Goal: Transaction & Acquisition: Purchase product/service

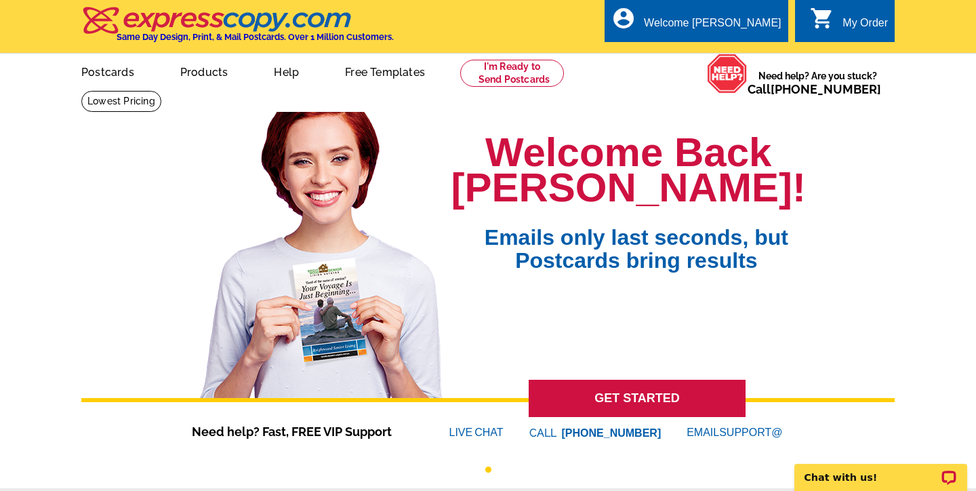
click at [676, 117] on div "Welcome Back Alexandra! Emails only last seconds, but Postcards bring results" at bounding box center [628, 249] width 354 height 297
click at [512, 82] on link at bounding box center [512, 73] width 104 height 27
click at [122, 67] on link "Postcards" at bounding box center [107, 71] width 95 height 32
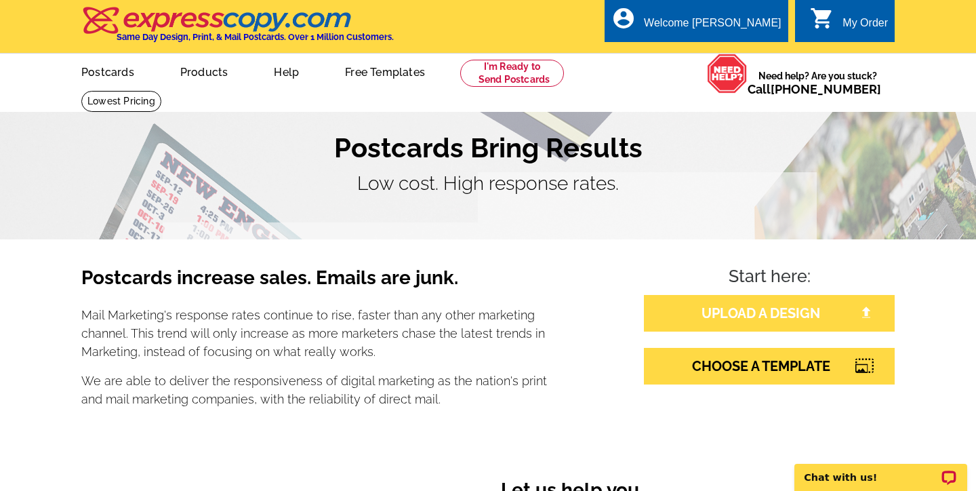
click at [773, 321] on link "UPLOAD A DESIGN" at bounding box center [769, 313] width 251 height 37
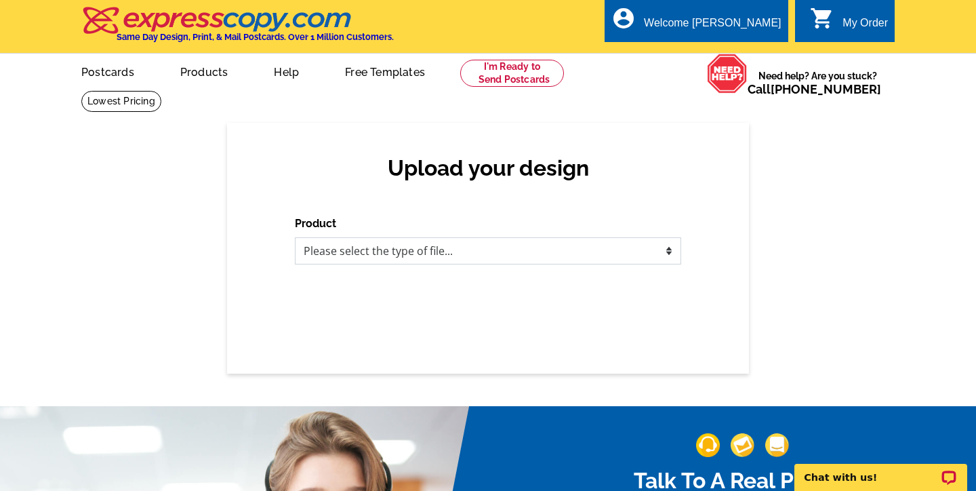
select select "1"
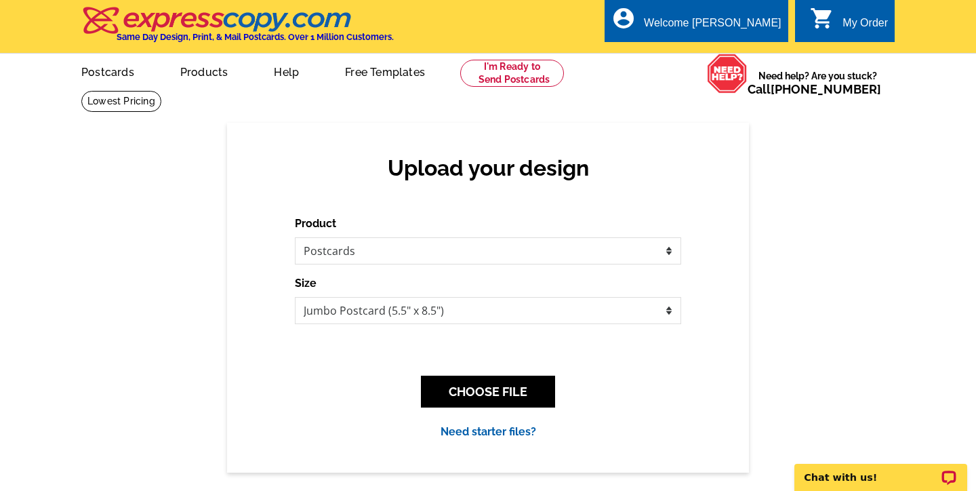
click at [754, 283] on div "Upload your design Product Please select the type of file... Postcards Business…" at bounding box center [488, 297] width 976 height 349
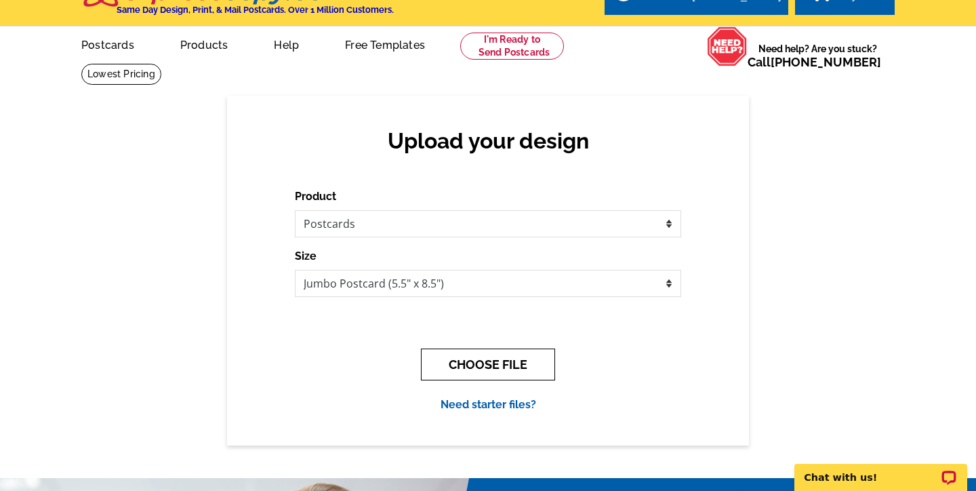
click at [486, 357] on button "CHOOSE FILE" at bounding box center [488, 364] width 134 height 32
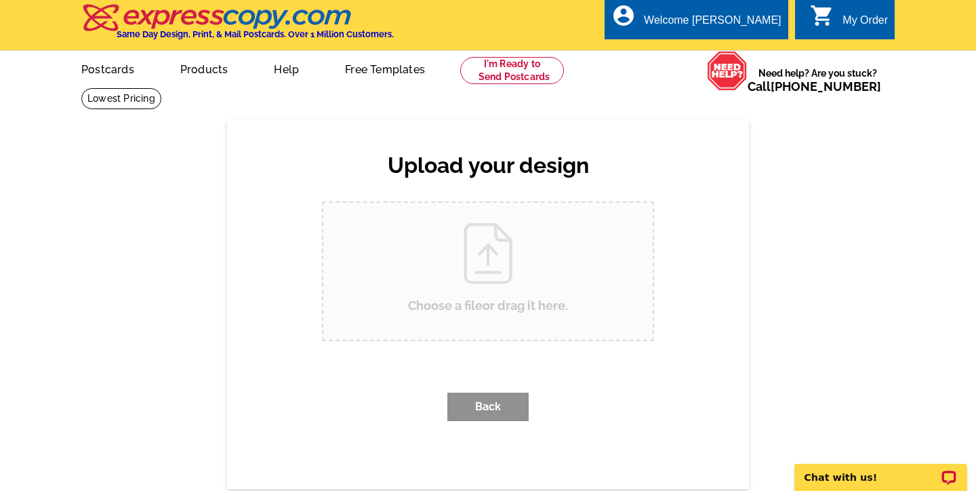
scroll to position [0, 0]
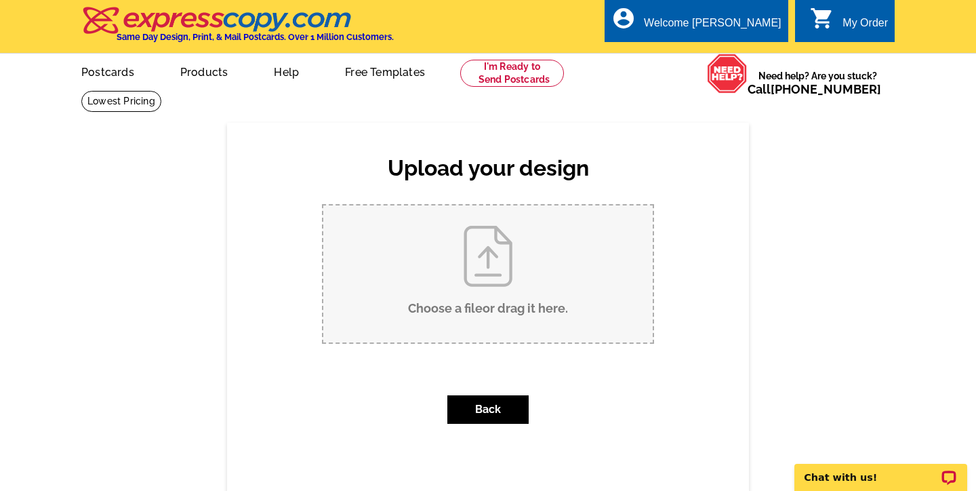
click at [518, 306] on input "Choose a file or drag it here ." at bounding box center [487, 273] width 329 height 137
type input "C:\fakepath\Alex Bobby Pies 2025 Postcard.pdf"
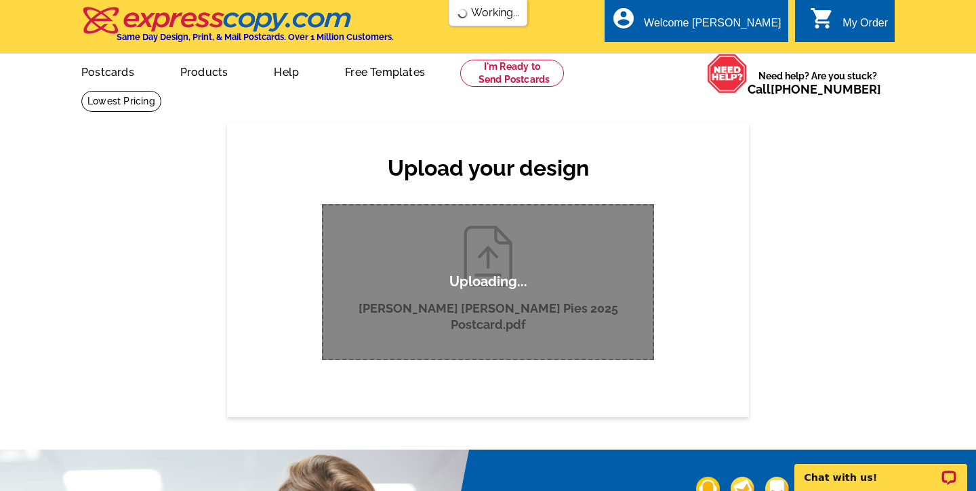
click at [804, 326] on div "Upload your design Product Please select the type of file... Postcards Business…" at bounding box center [488, 269] width 976 height 293
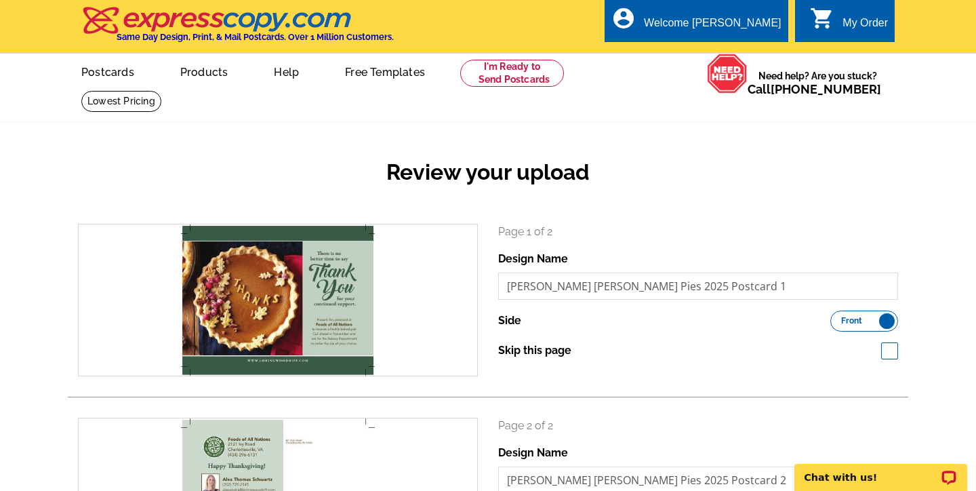
click at [943, 306] on div "Review your upload search Page 1 of 2 Design Name Alex Bobby Pies 2025 Postcard…" at bounding box center [488, 393] width 976 height 540
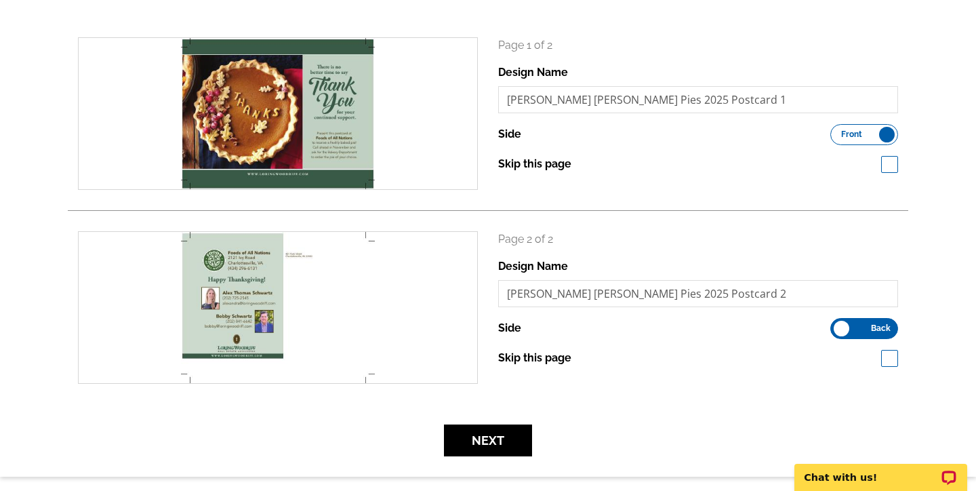
scroll to position [188, 0]
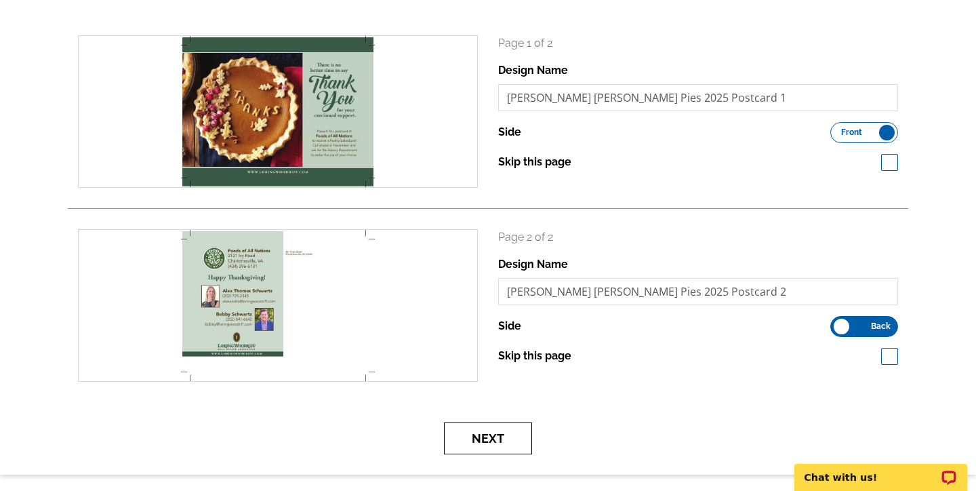
click at [506, 440] on button "Next" at bounding box center [488, 438] width 88 height 32
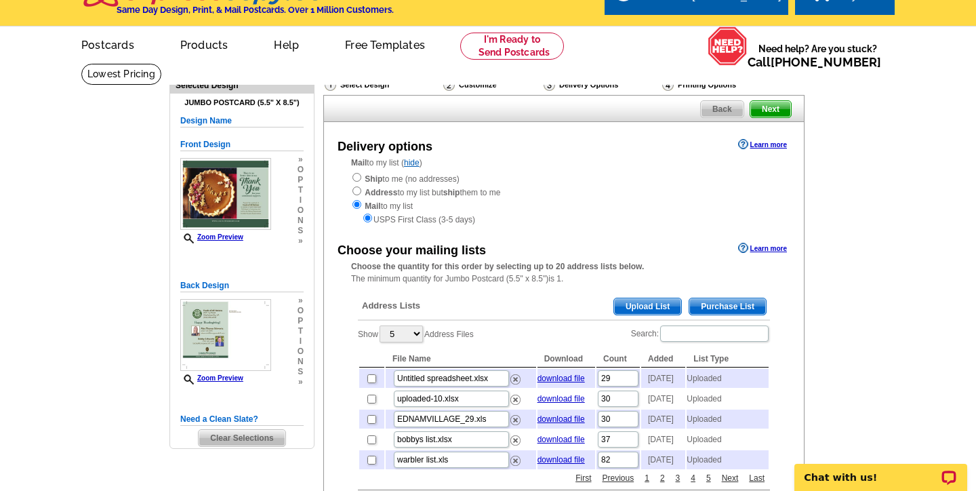
scroll to position [54, 0]
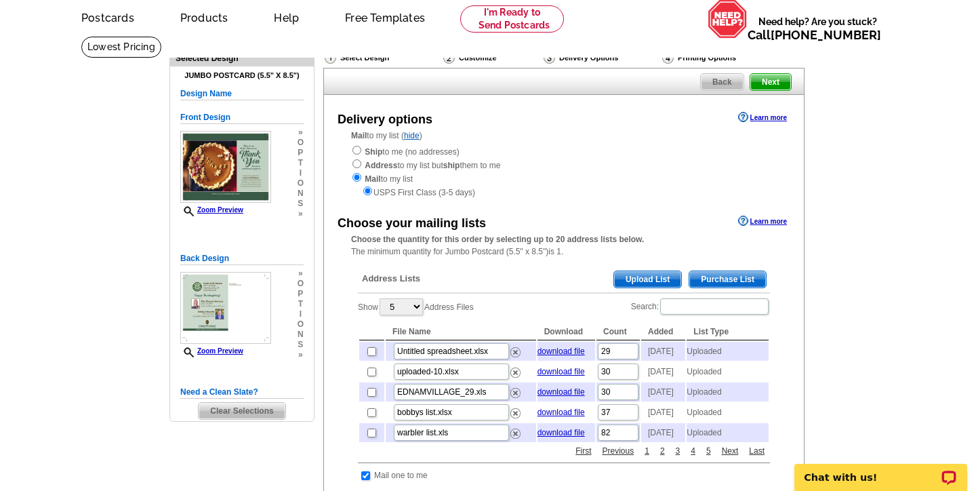
click at [649, 275] on span "Upload List" at bounding box center [647, 279] width 67 height 16
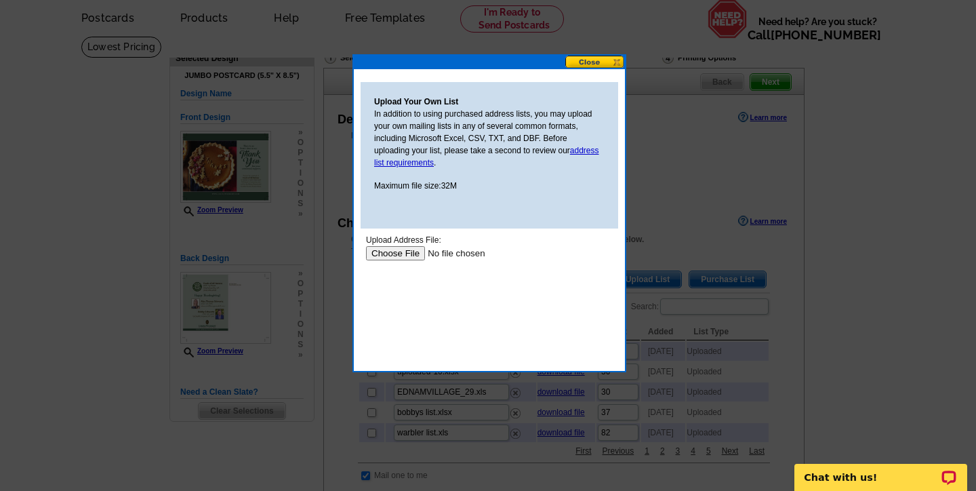
scroll to position [0, 0]
click at [587, 64] on button at bounding box center [595, 62] width 60 height 13
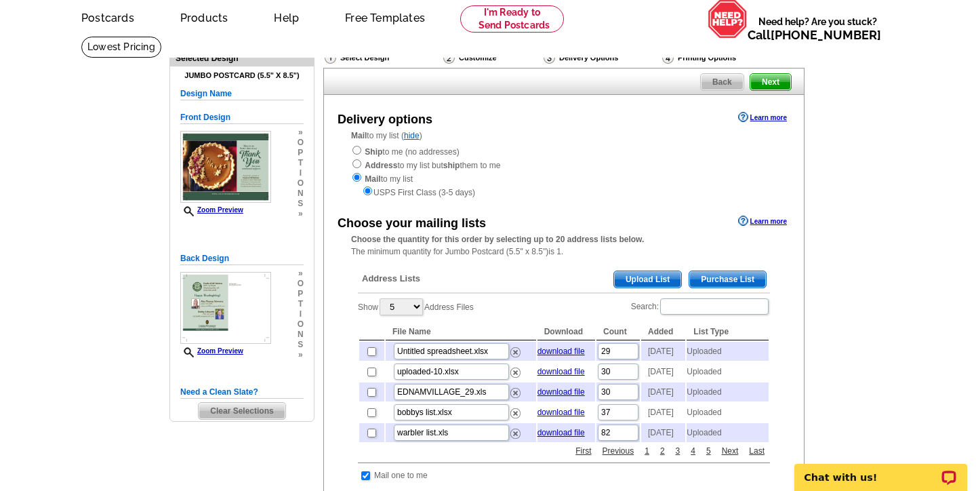
click at [643, 272] on span "Upload List" at bounding box center [647, 279] width 67 height 16
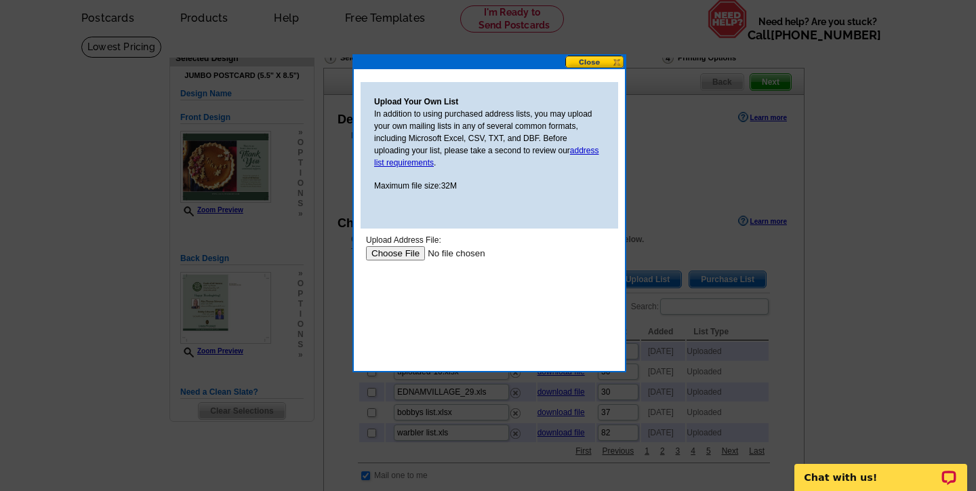
click at [398, 253] on input "file" at bounding box center [451, 253] width 171 height 14
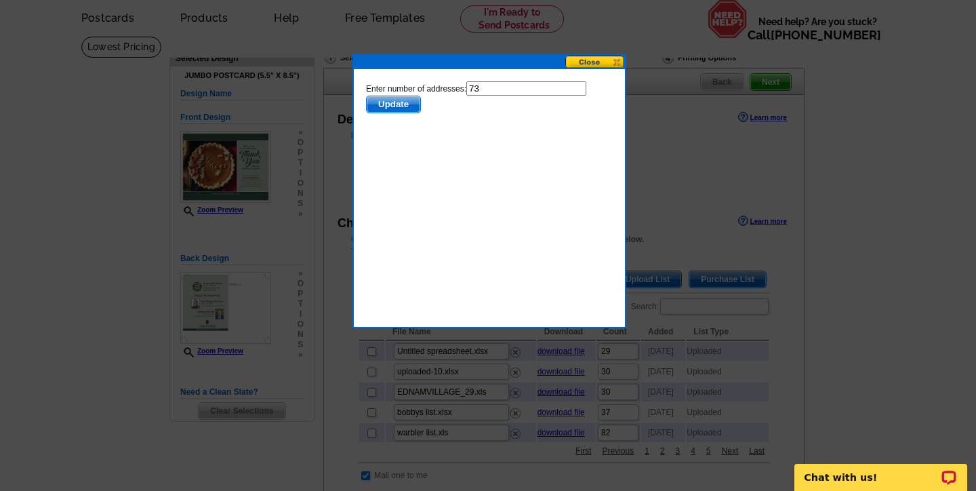
click at [405, 108] on span "Update" at bounding box center [394, 104] width 54 height 16
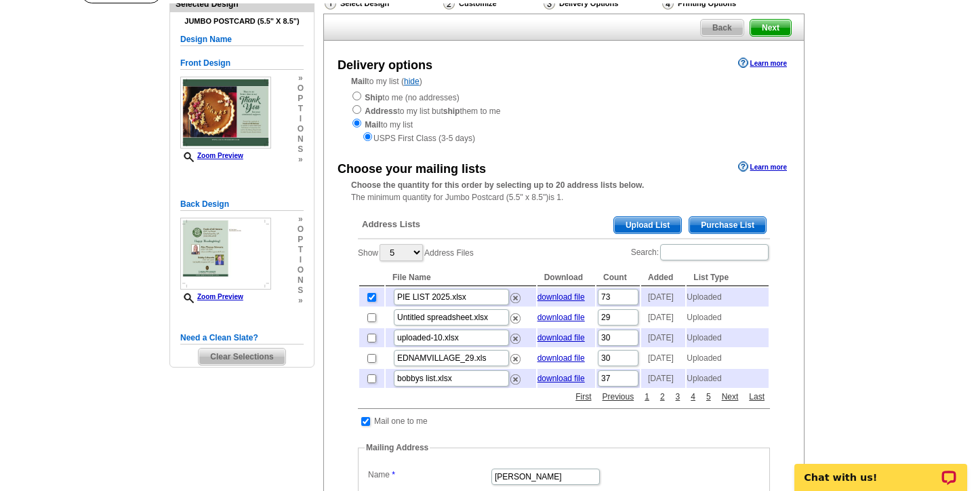
scroll to position [136, 0]
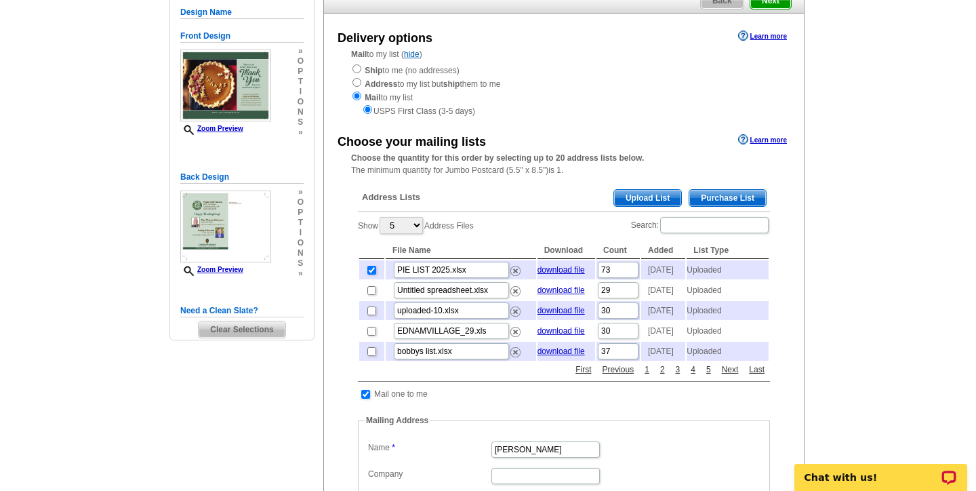
click at [843, 216] on main "Need Help? call [PHONE_NUMBER], chat with support, or have our designers make s…" at bounding box center [488, 440] width 976 height 971
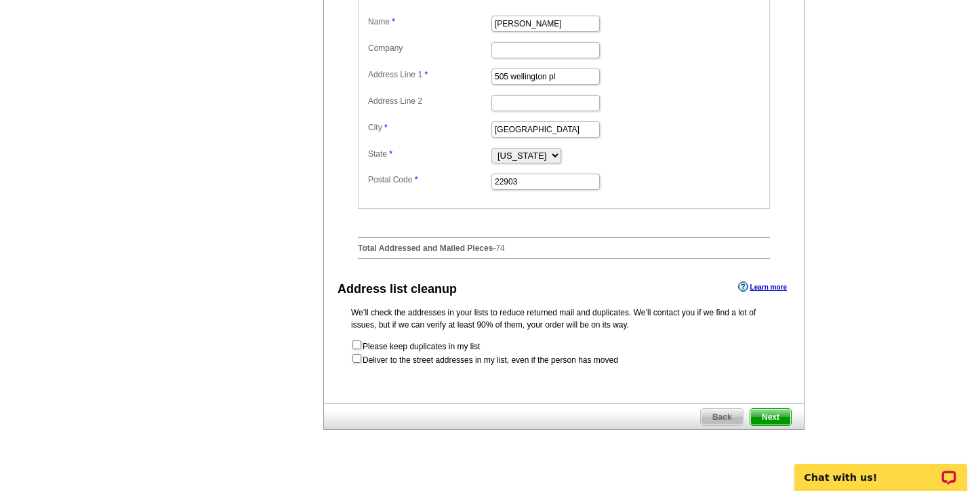
scroll to position [565, 0]
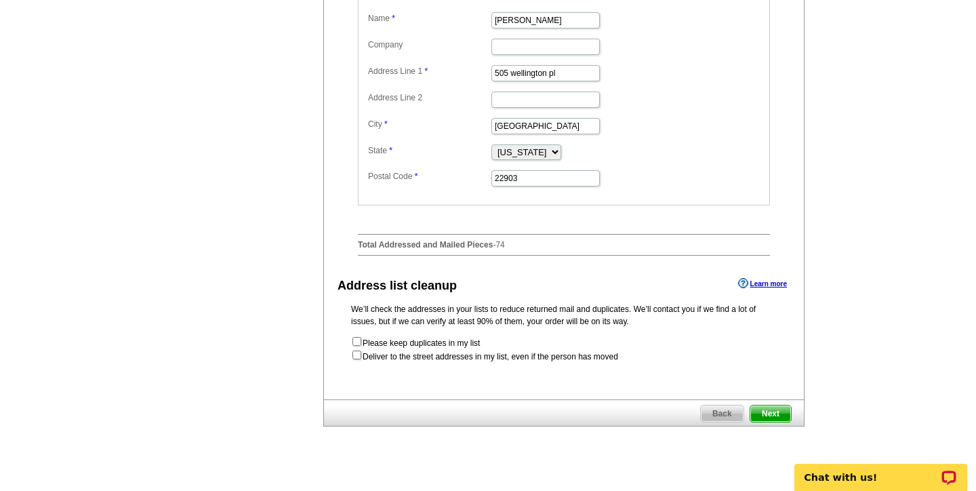
click at [357, 359] on input "checkbox" at bounding box center [356, 354] width 9 height 9
checkbox input "true"
radio input "true"
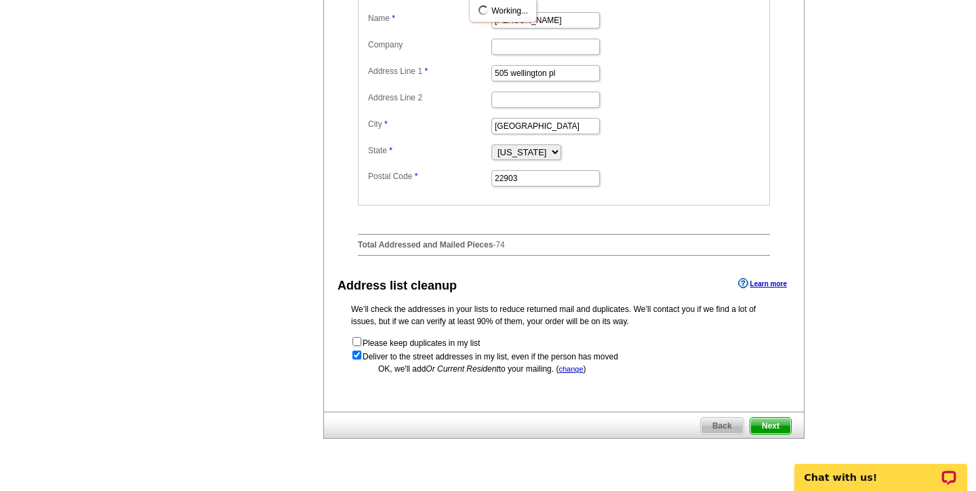
scroll to position [0, 0]
click at [774, 434] on span "Next" at bounding box center [770, 426] width 41 height 16
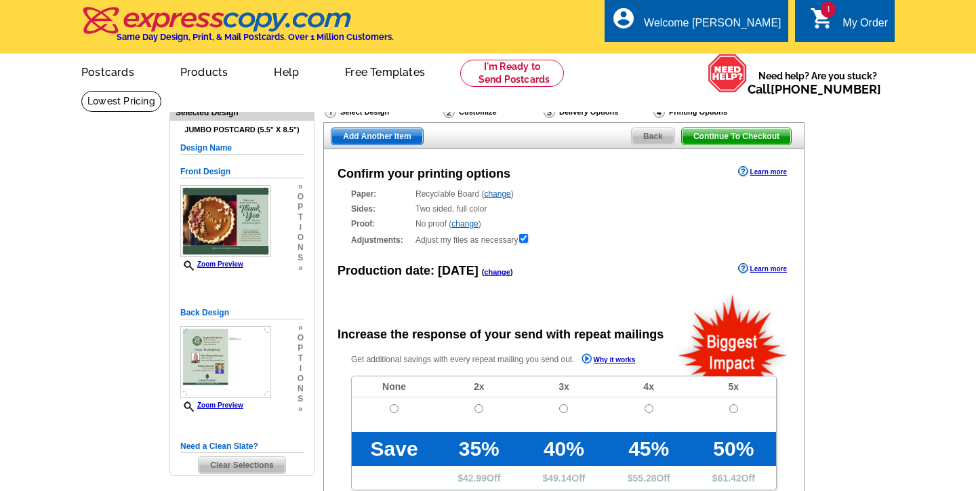
radio input "false"
click at [828, 288] on main "Need Help? call [PHONE_NUMBER], chat with support, or have our designers make s…" at bounding box center [488, 458] width 976 height 737
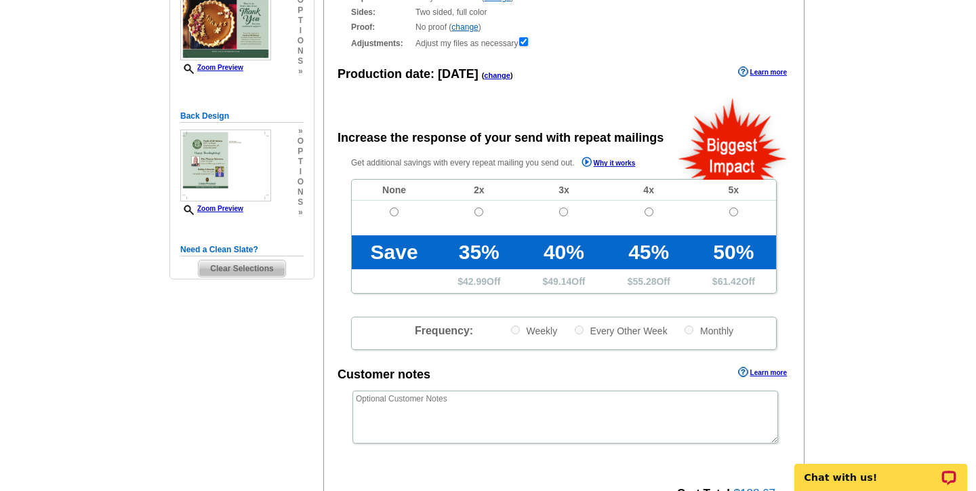
scroll to position [244, 0]
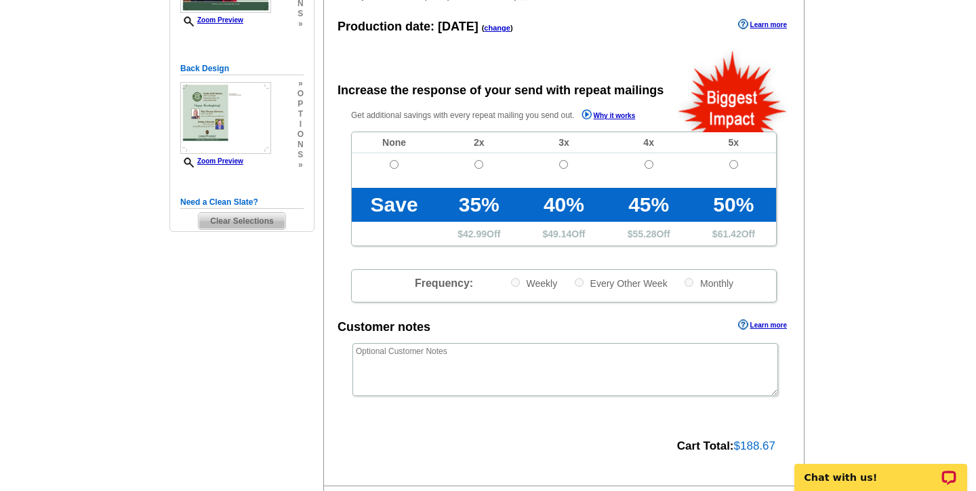
click at [832, 220] on main "Need Help? call [PHONE_NUMBER], chat with support, or have our designers make s…" at bounding box center [488, 214] width 976 height 737
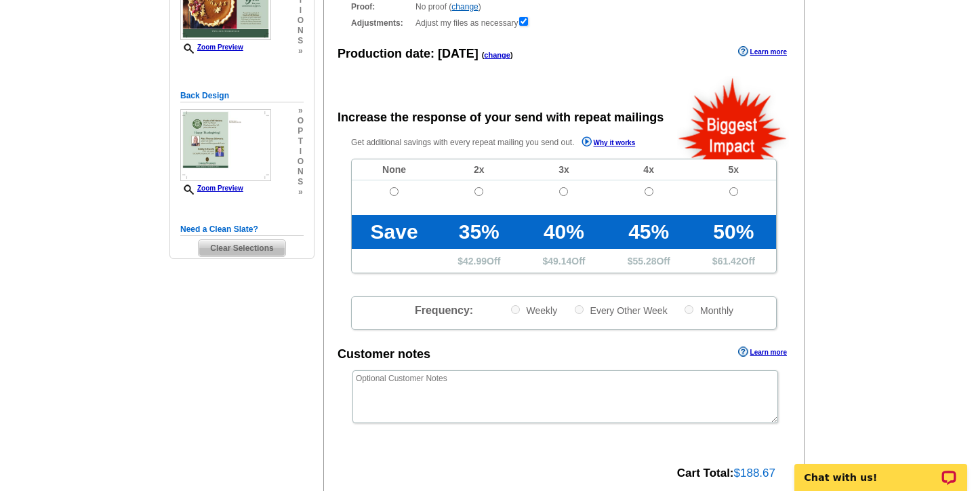
scroll to position [163, 0]
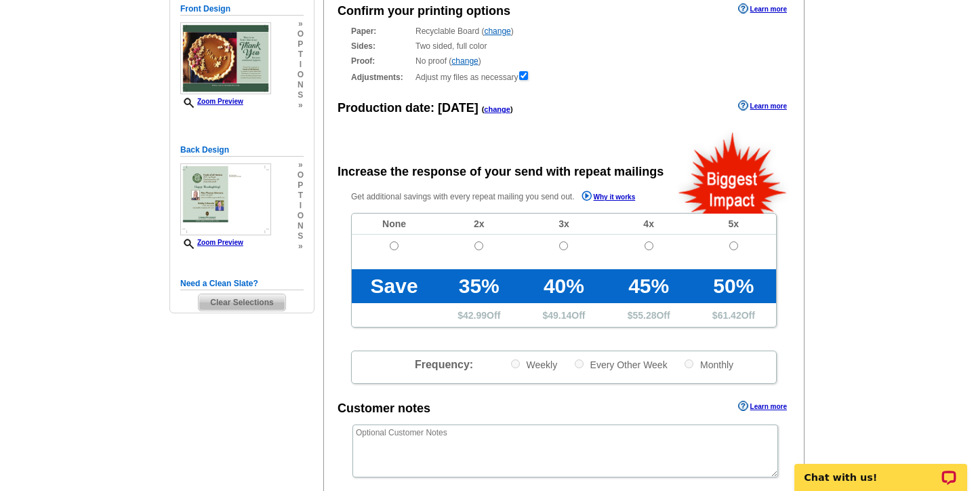
click at [392, 241] on input "radio" at bounding box center [394, 245] width 9 height 9
radio input "true"
click at [793, 268] on div "Get additional savings with every repeat mailing you send out. Why it works Non…" at bounding box center [564, 286] width 480 height 195
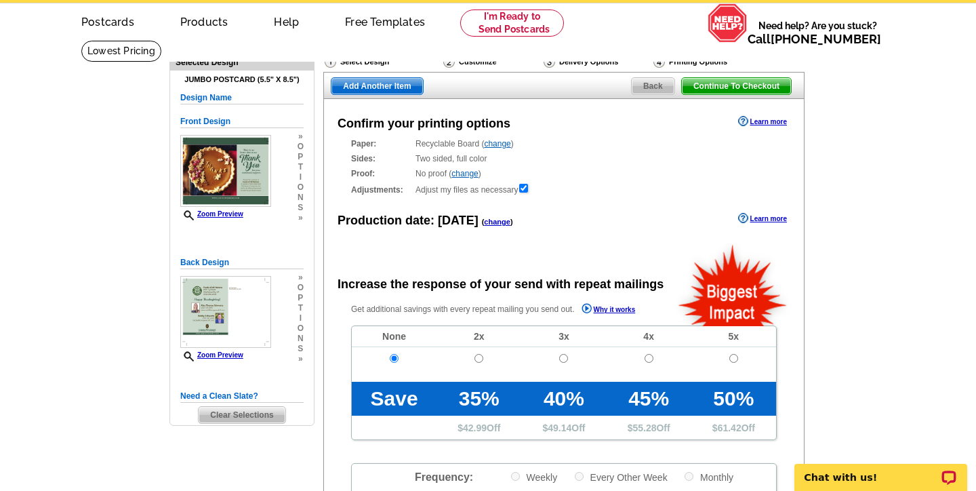
scroll to position [27, 0]
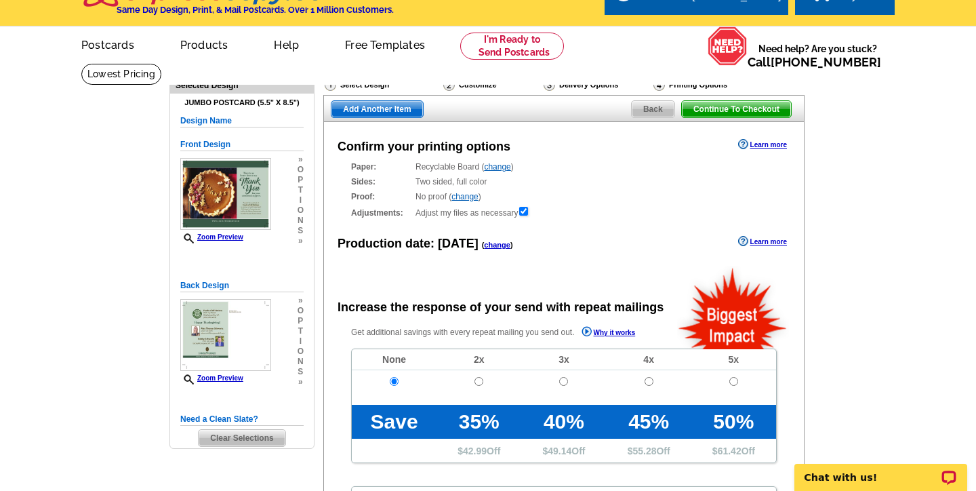
click at [727, 104] on span "Continue To Checkout" at bounding box center [736, 109] width 109 height 16
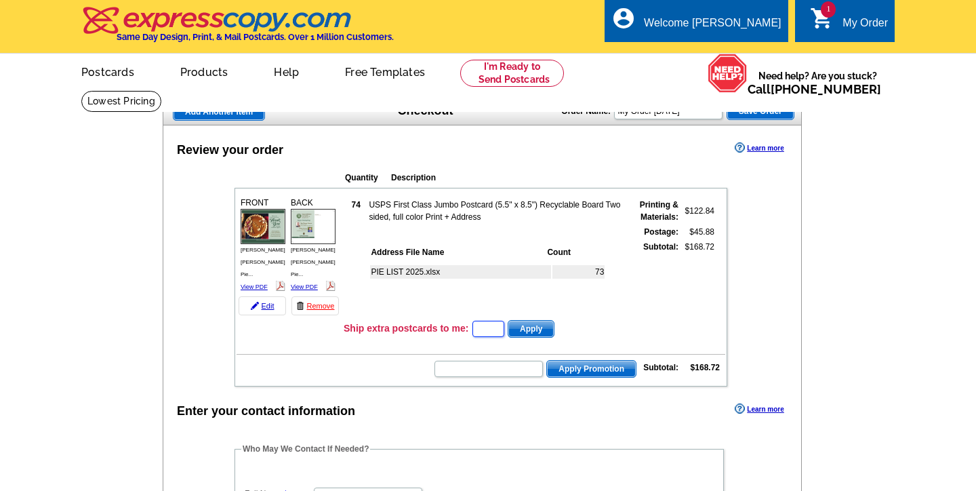
click at [498, 326] on input "text" at bounding box center [488, 329] width 32 height 16
click at [499, 321] on input "text" at bounding box center [488, 329] width 32 height 16
click at [489, 323] on input "text" at bounding box center [488, 329] width 32 height 16
type input "E3025"
click at [548, 328] on span "Apply" at bounding box center [530, 329] width 45 height 16
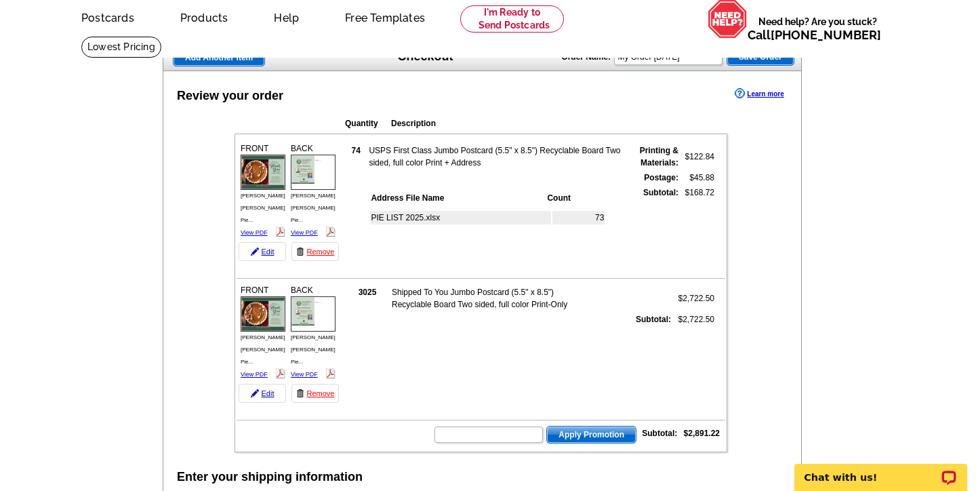
scroll to position [81, 0]
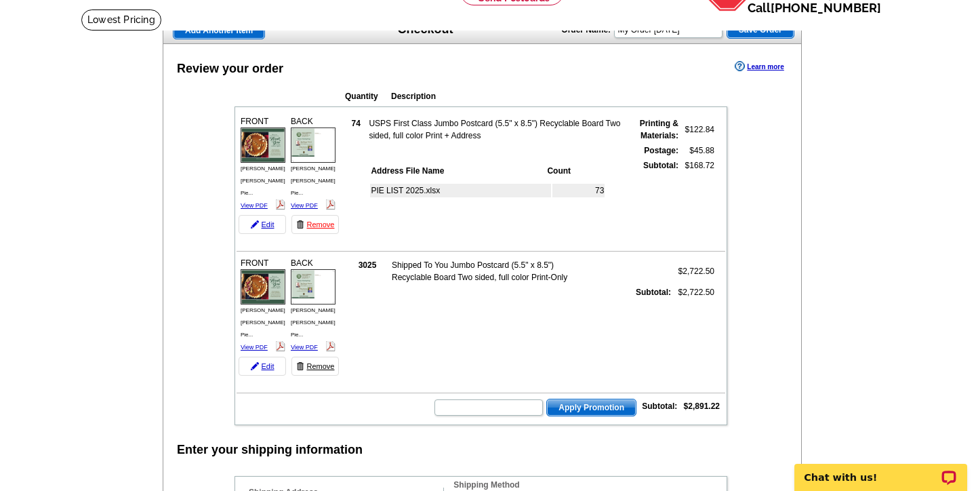
click at [319, 357] on link "Remove" at bounding box center [314, 366] width 47 height 19
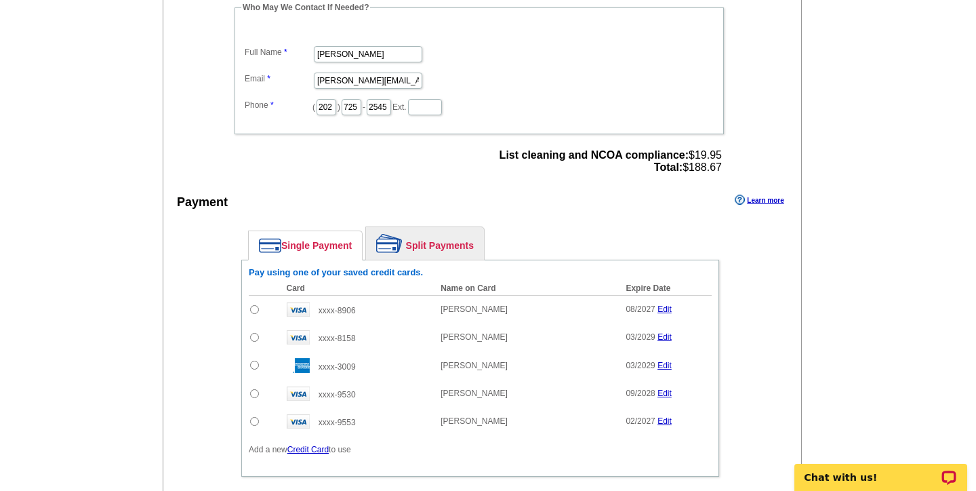
scroll to position [473, 0]
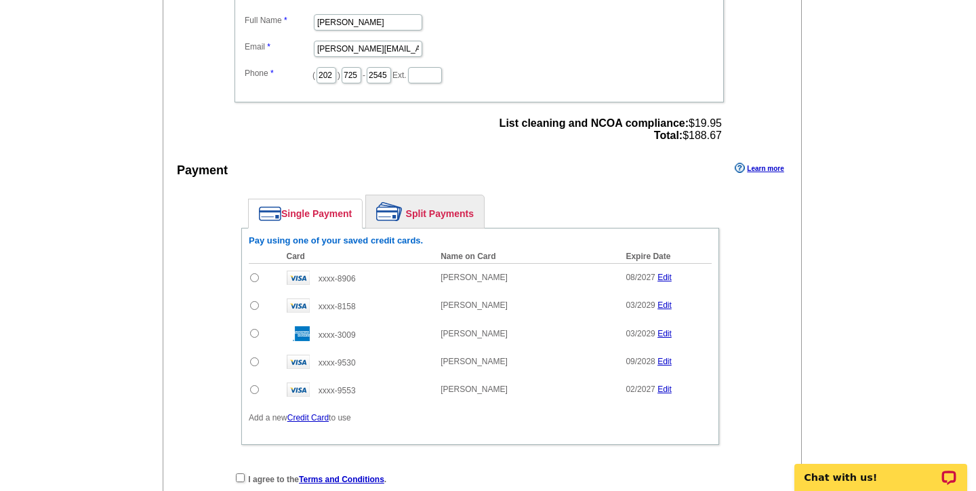
click at [252, 329] on input "radio" at bounding box center [254, 333] width 9 height 9
radio input "true"
click at [838, 366] on main "Add Another Item Checkout Order Name: My Order 2025-10-13 Save Order Review you…" at bounding box center [488, 111] width 976 height 988
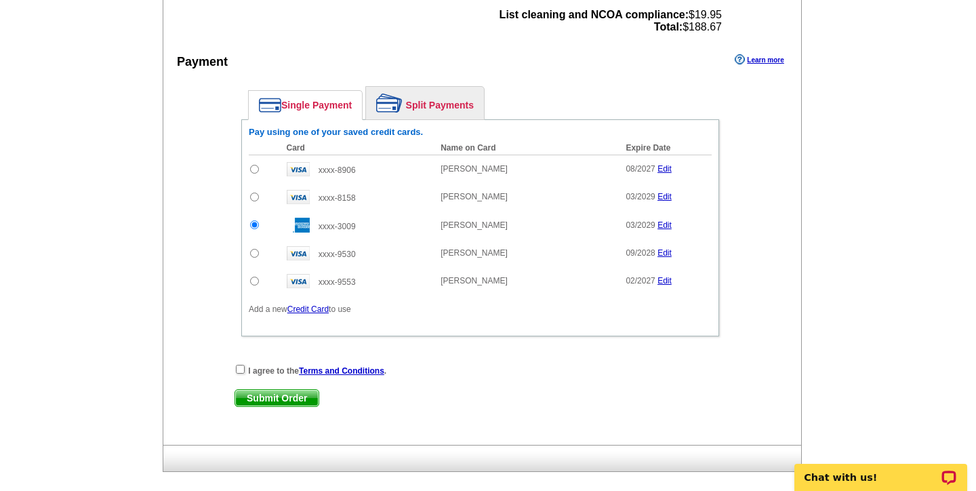
scroll to position [609, 0]
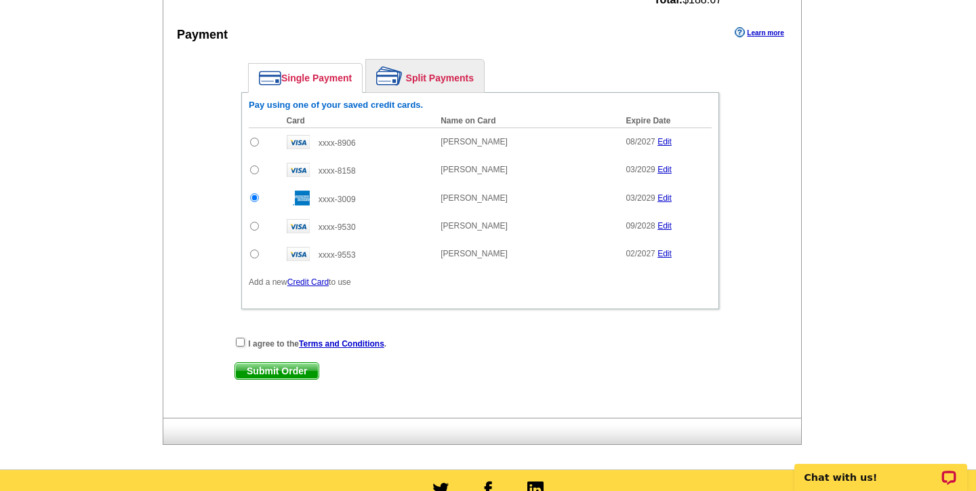
click at [235, 341] on div "I agree to the Terms and Conditions ." at bounding box center [480, 343] width 491 height 14
click at [236, 338] on input "checkbox" at bounding box center [240, 342] width 9 height 9
checkbox input "true"
click at [279, 365] on span "Submit Order" at bounding box center [276, 371] width 83 height 16
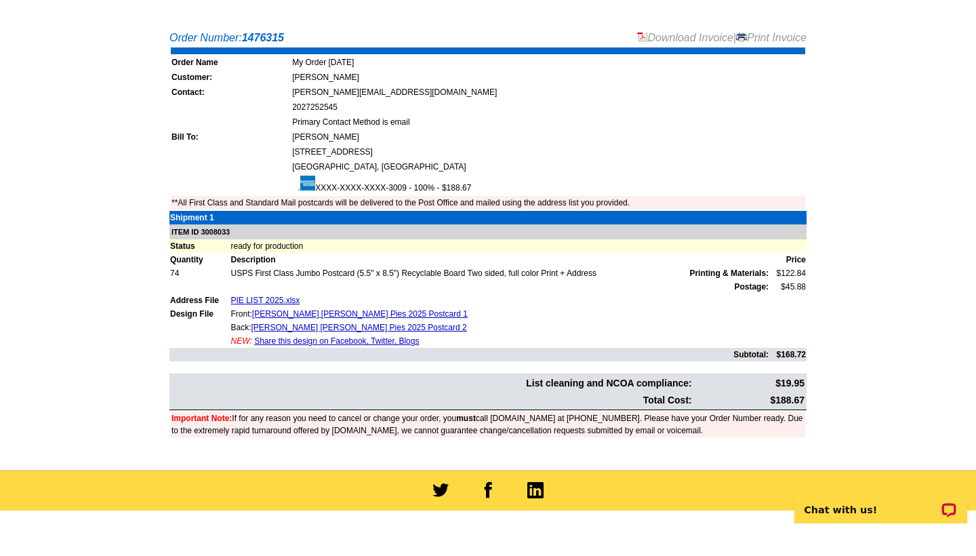
scroll to position [325, 0]
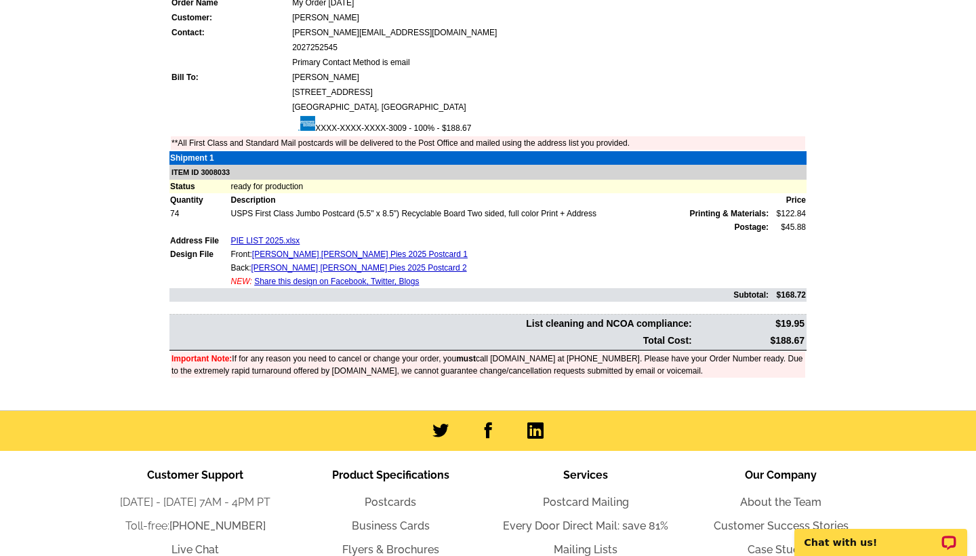
click at [668, 60] on td "Primary Contact Method is email" at bounding box center [548, 63] width 514 height 14
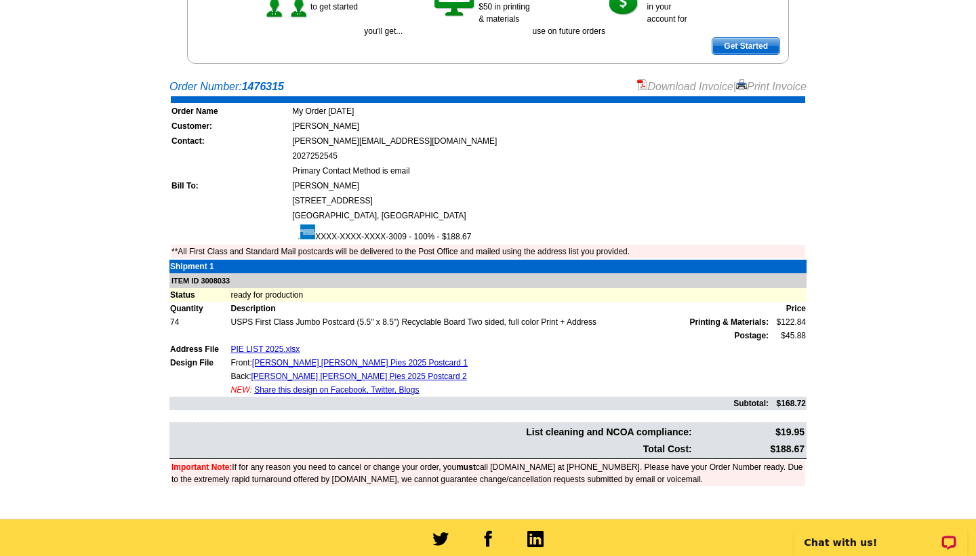
scroll to position [14, 0]
